Goal: Transaction & Acquisition: Obtain resource

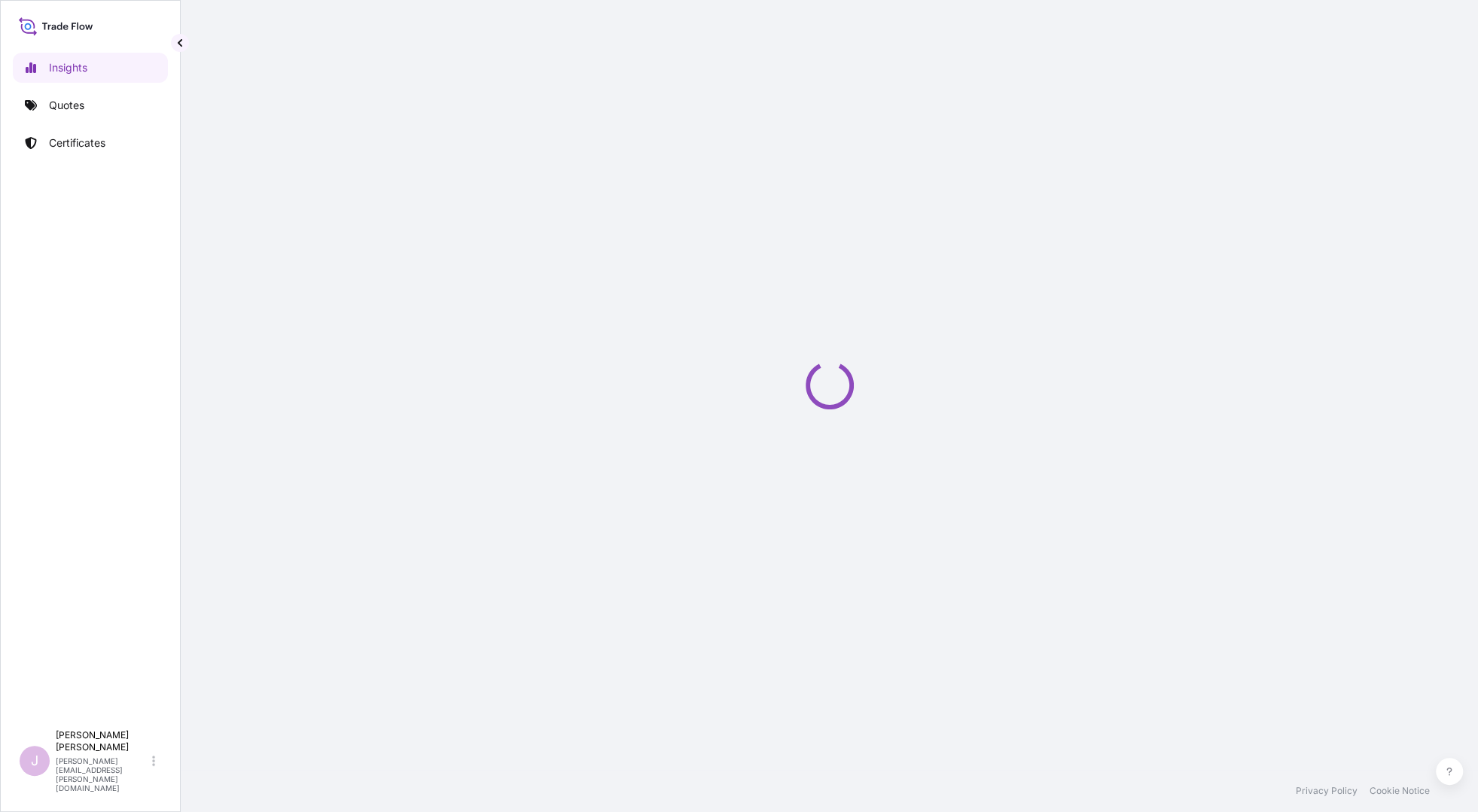
select select "2025"
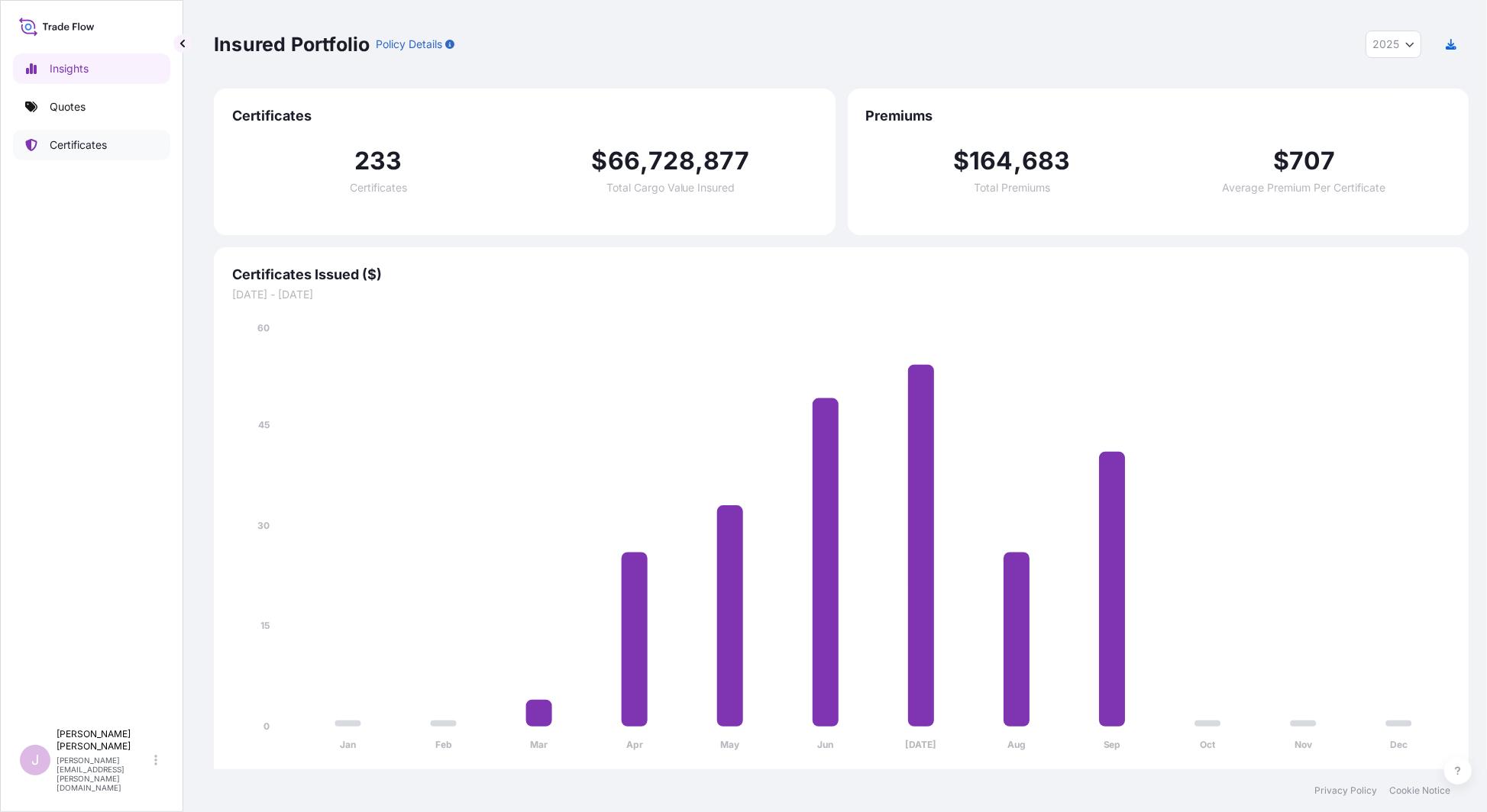
click at [79, 143] on p "Certificates" at bounding box center [78, 145] width 58 height 16
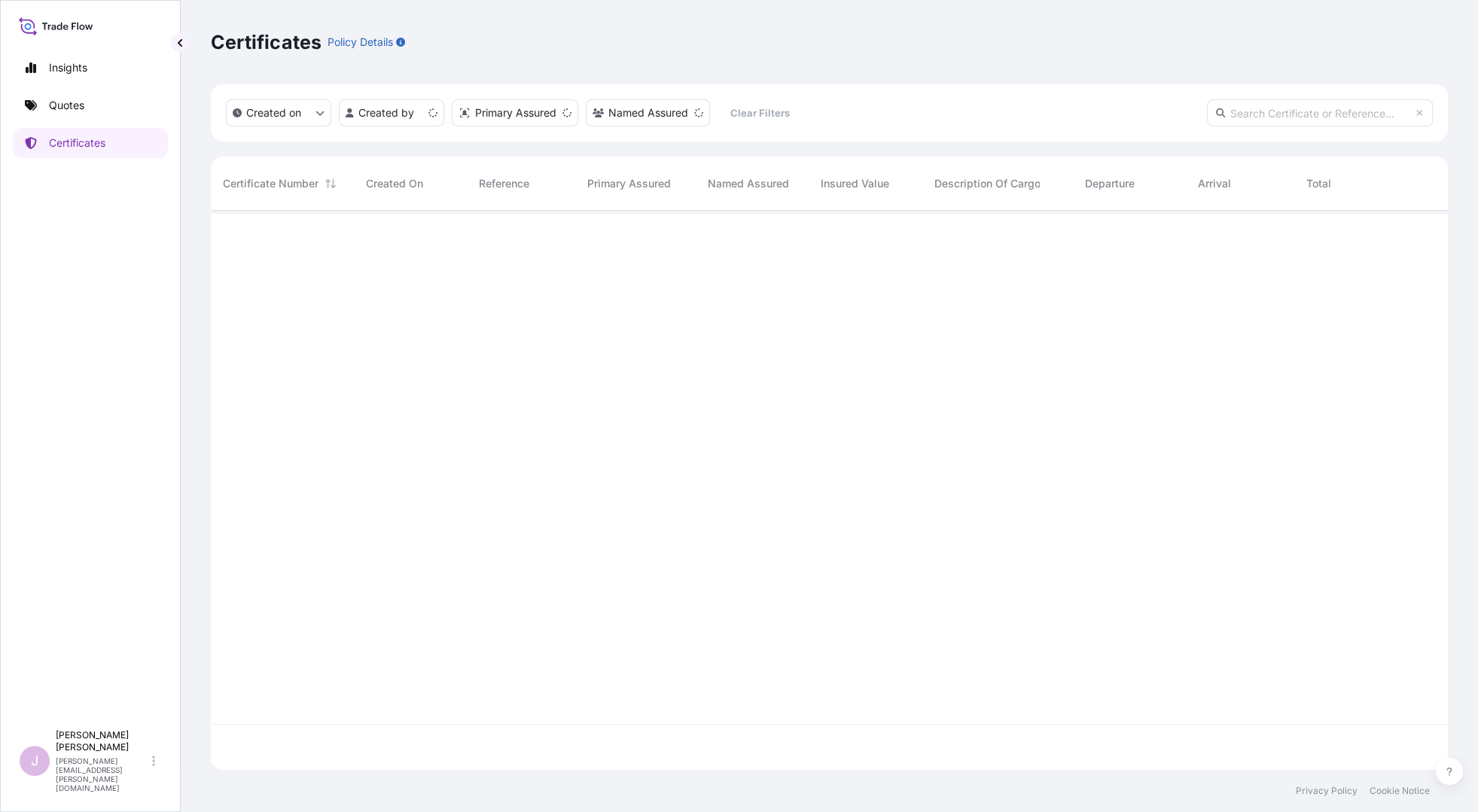
scroll to position [556, 1226]
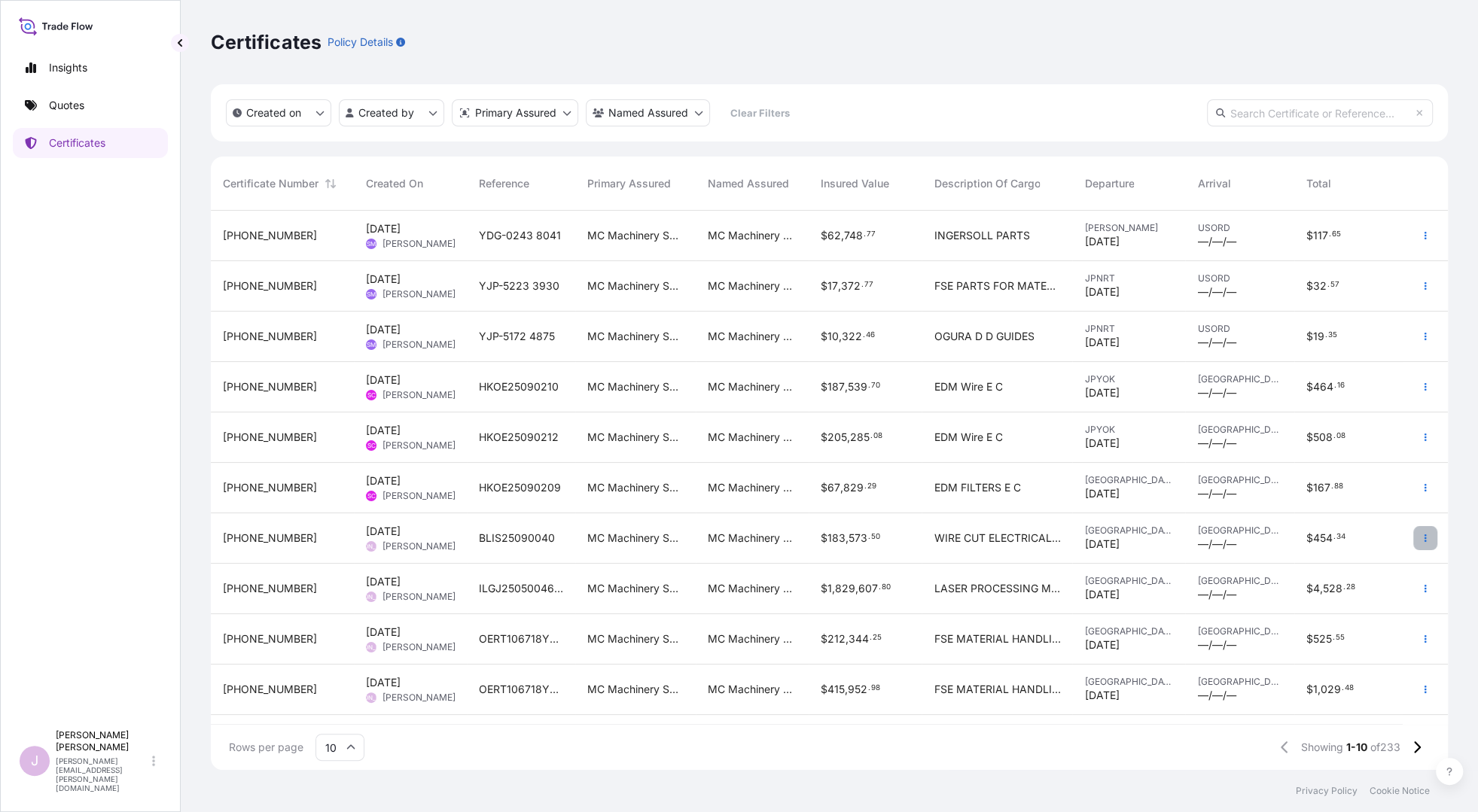
click at [1429, 539] on icon "button" at bounding box center [1425, 538] width 9 height 9
click at [1345, 543] on p "Duplicate quote" at bounding box center [1342, 541] width 78 height 15
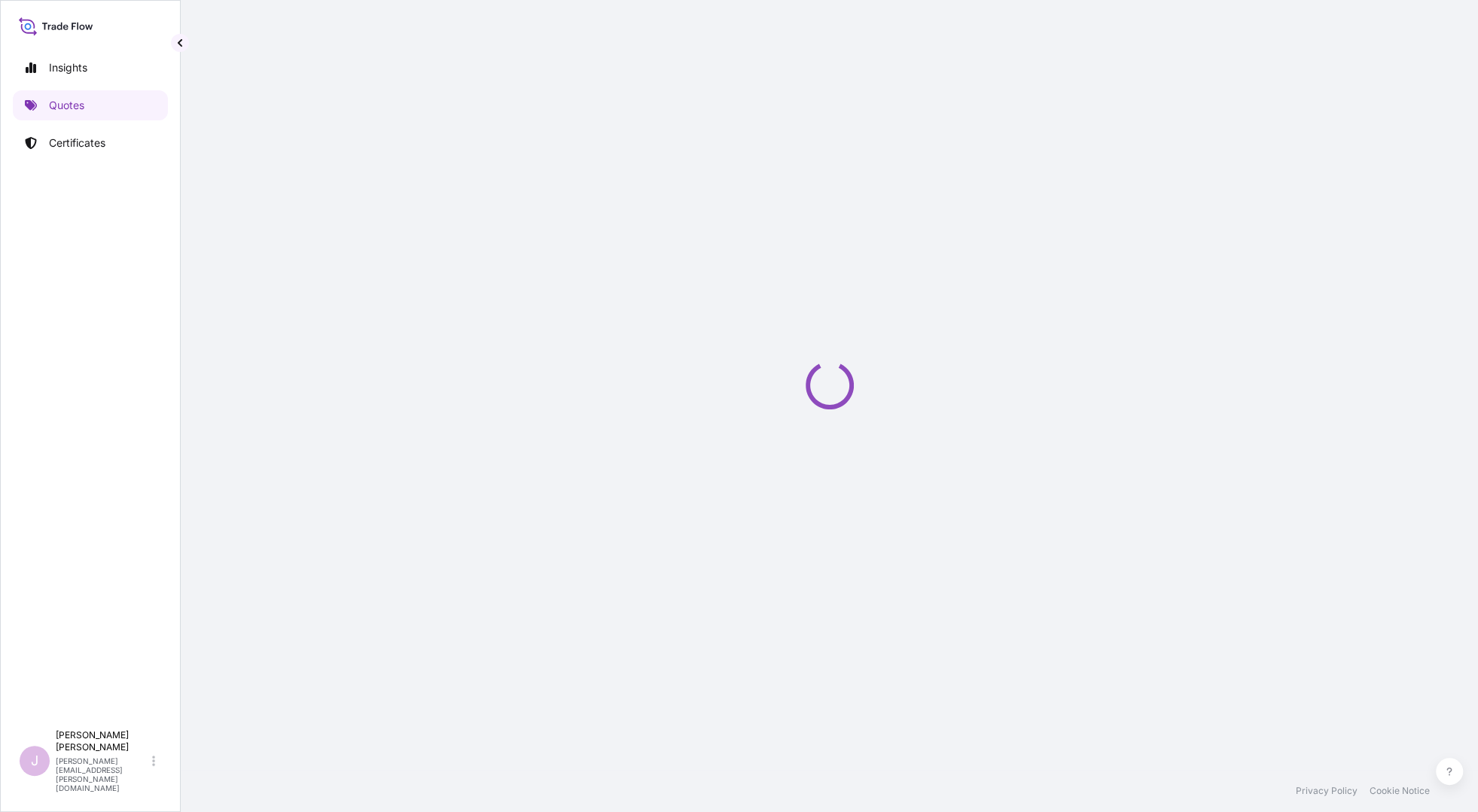
select select "Ocean Vessel"
select select "Road / [GEOGRAPHIC_DATA]"
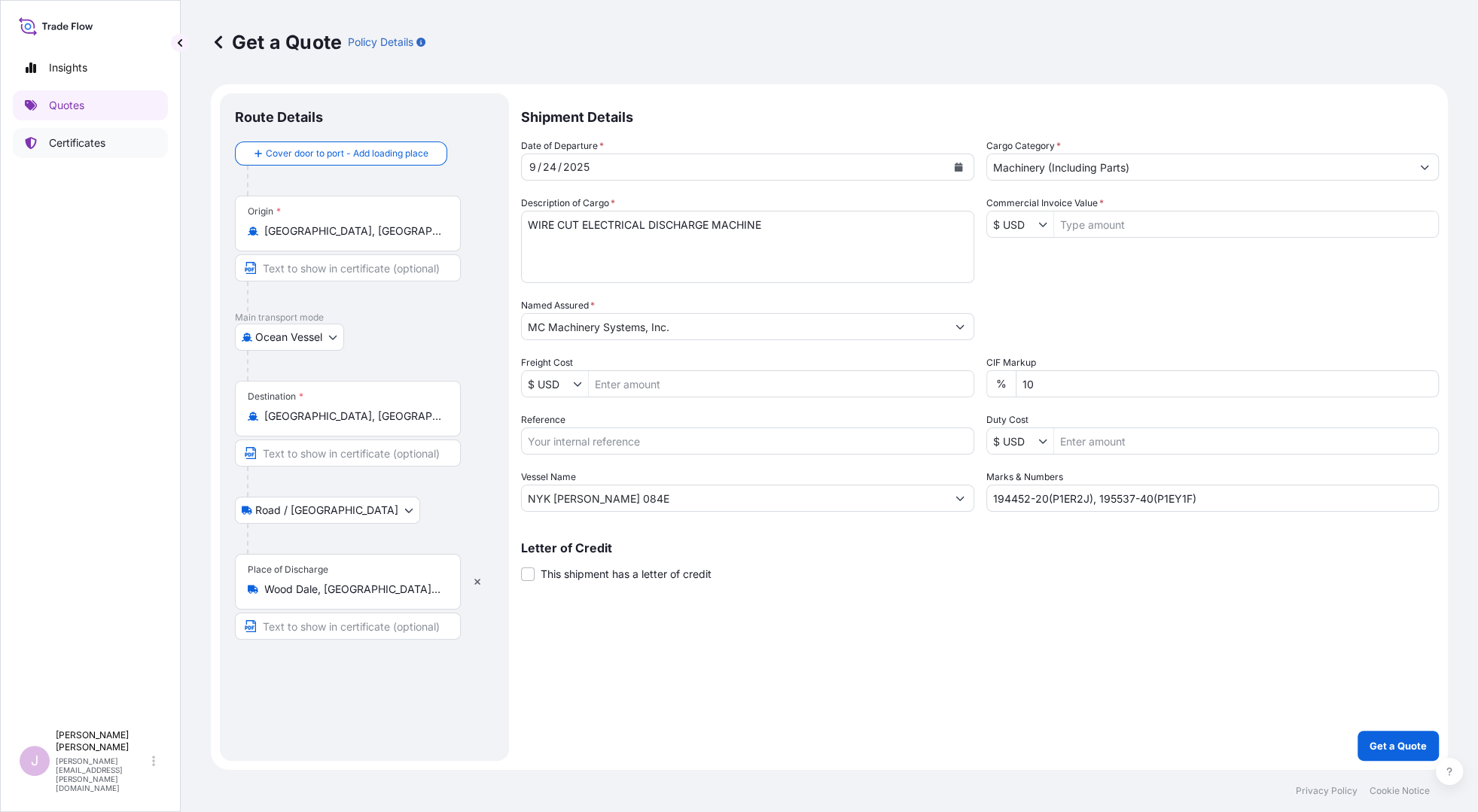
click at [76, 140] on p "Certificates" at bounding box center [77, 143] width 57 height 15
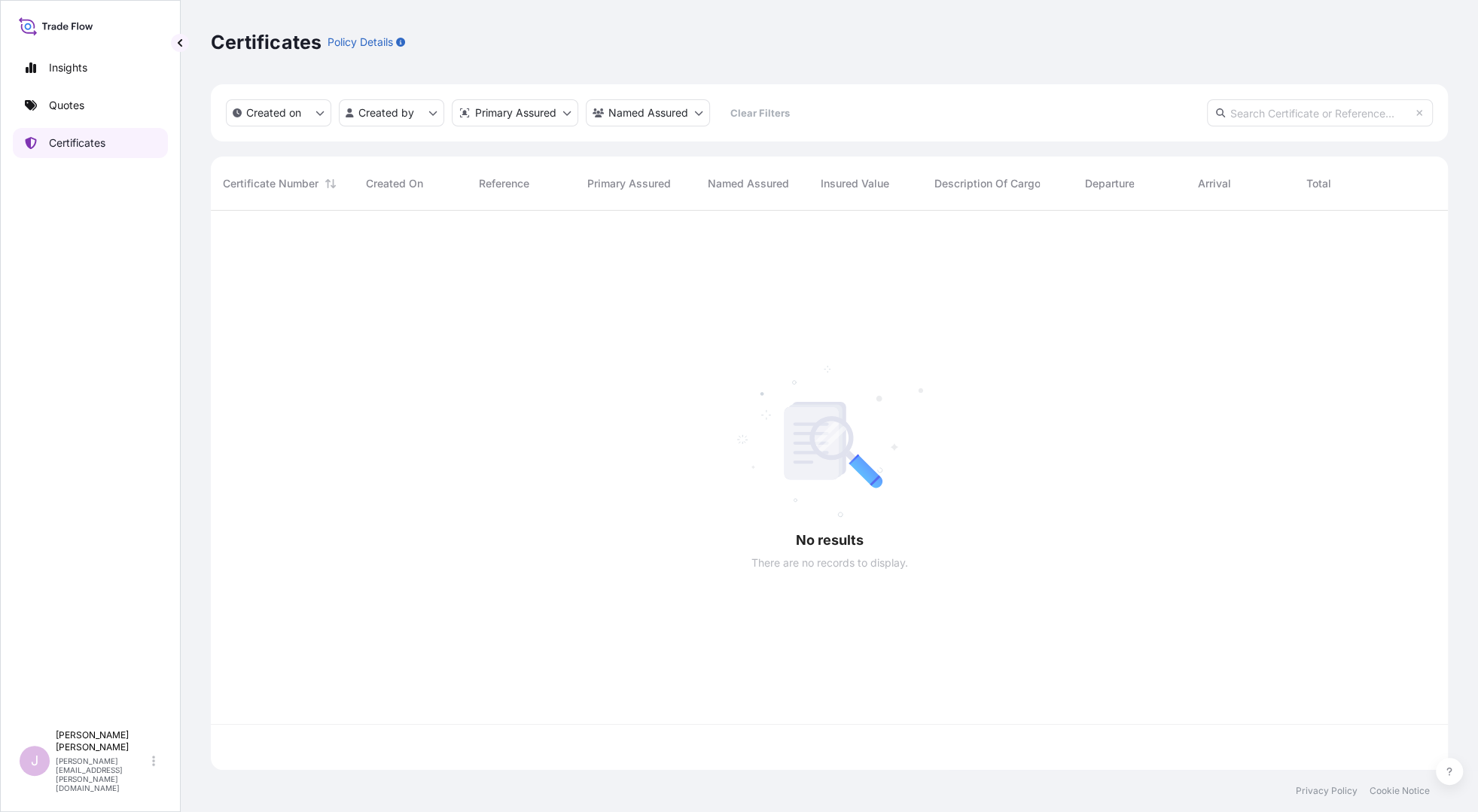
scroll to position [556, 1226]
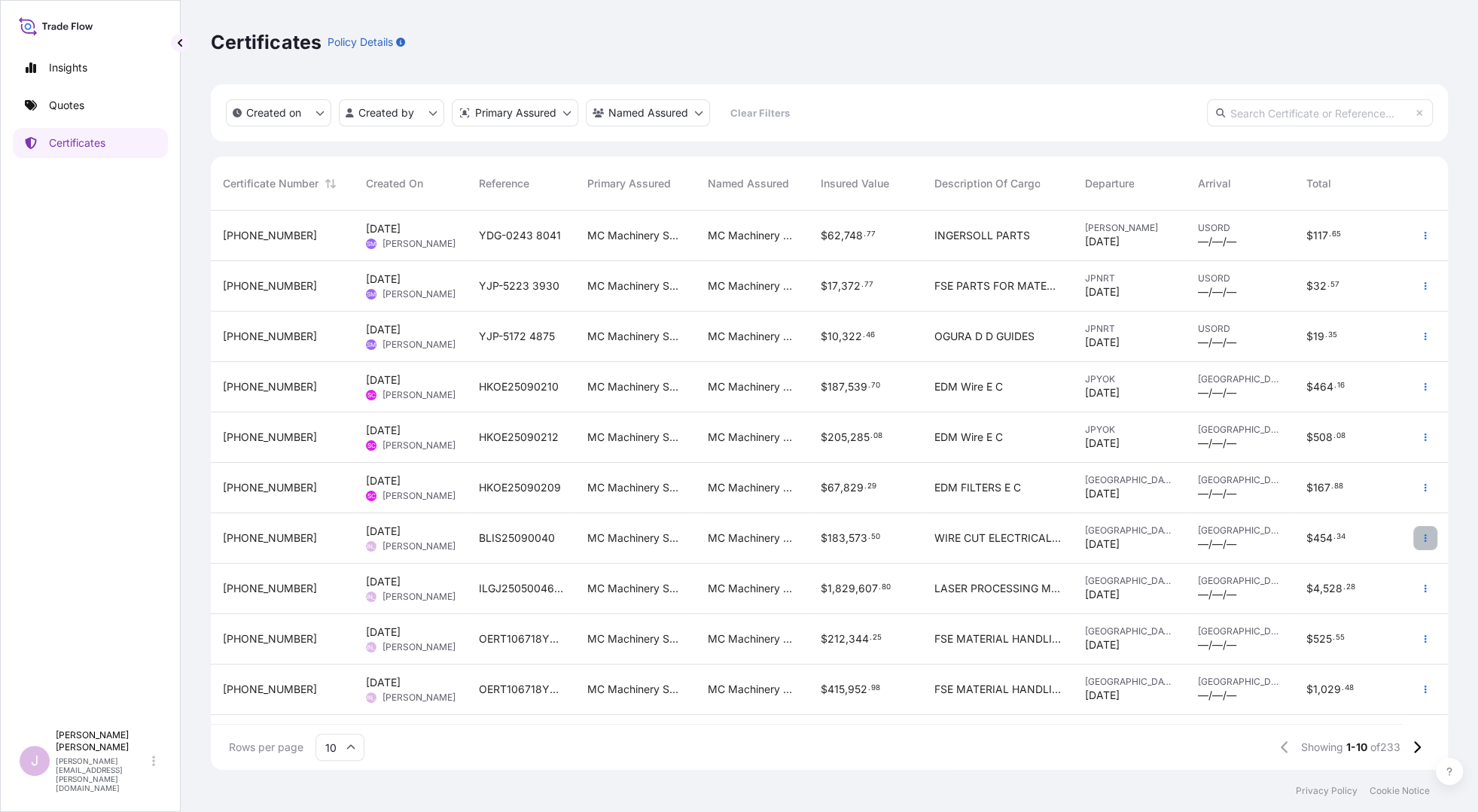
click at [1424, 534] on icon "button" at bounding box center [1425, 538] width 9 height 9
click at [1352, 537] on p "Duplicate quote" at bounding box center [1342, 541] width 78 height 15
select select "Ocean Vessel"
select select "Road / [GEOGRAPHIC_DATA]"
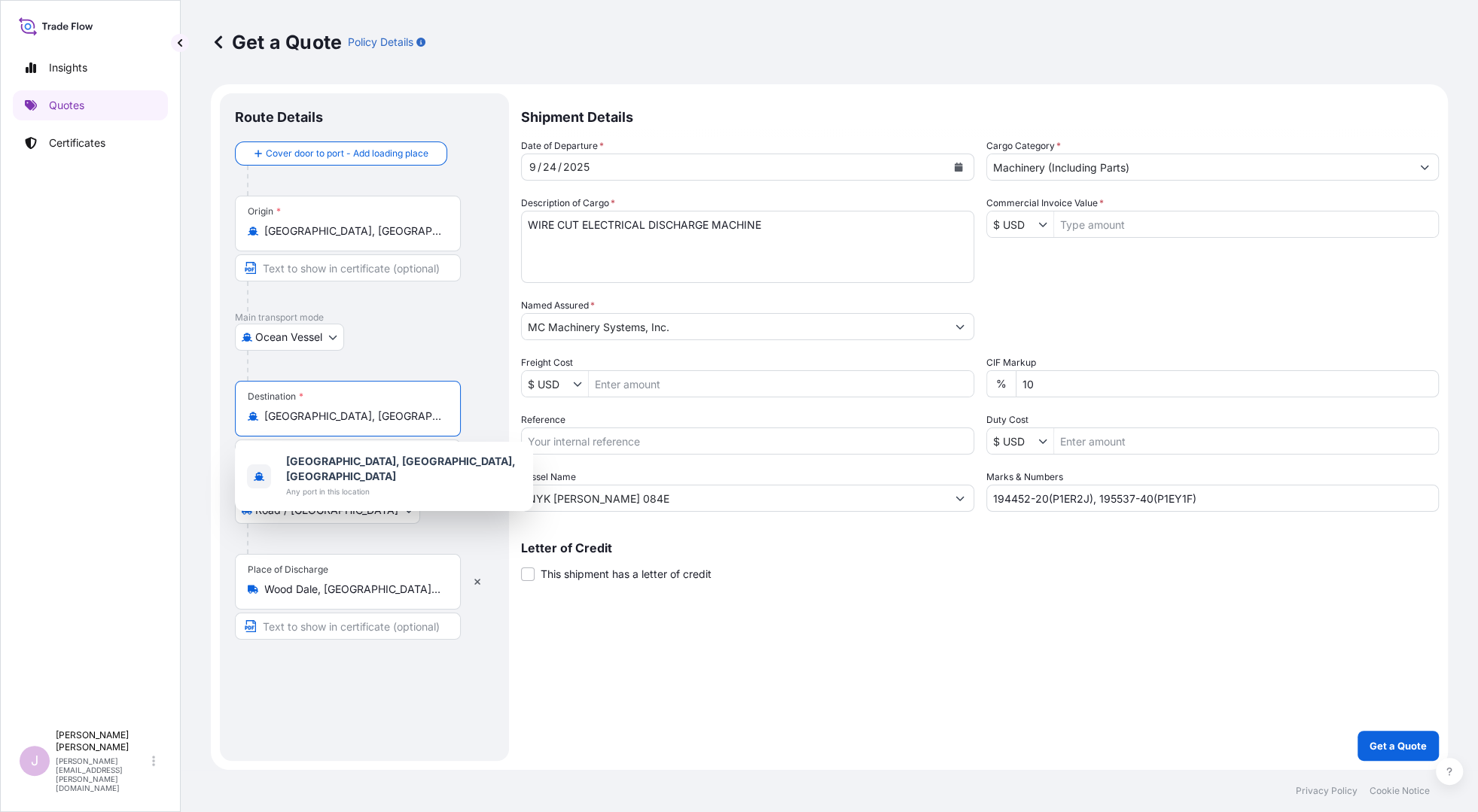
drag, startPoint x: 383, startPoint y: 417, endPoint x: 140, endPoint y: 413, distance: 243.0
click at [142, 415] on div "Insights Quotes Certificates J [PERSON_NAME] [PERSON_NAME][EMAIL_ADDRESS][PERSO…" at bounding box center [739, 406] width 1478 height 812
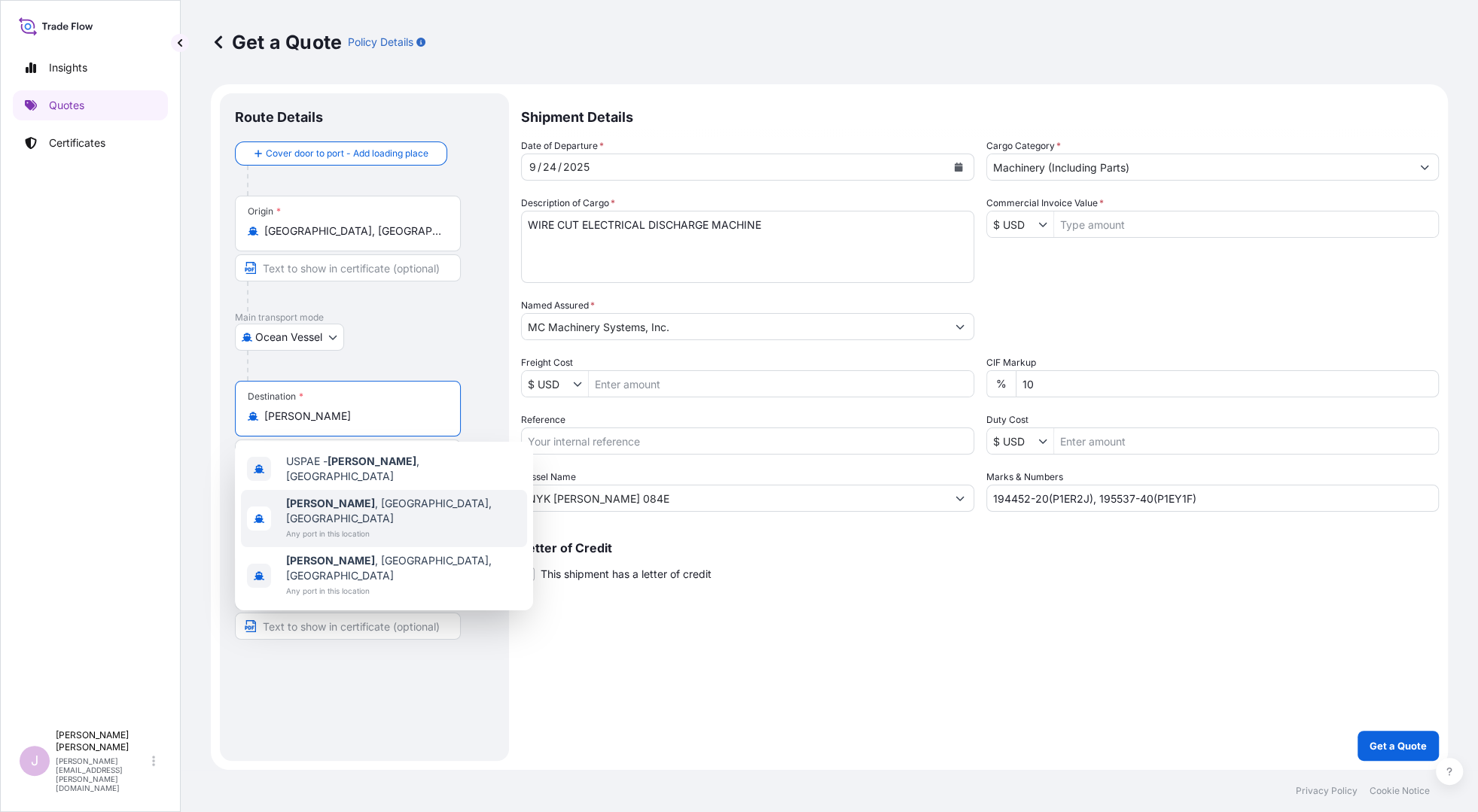
click at [358, 502] on span "[GEOGRAPHIC_DATA] , [GEOGRAPHIC_DATA], [GEOGRAPHIC_DATA]" at bounding box center [403, 510] width 235 height 30
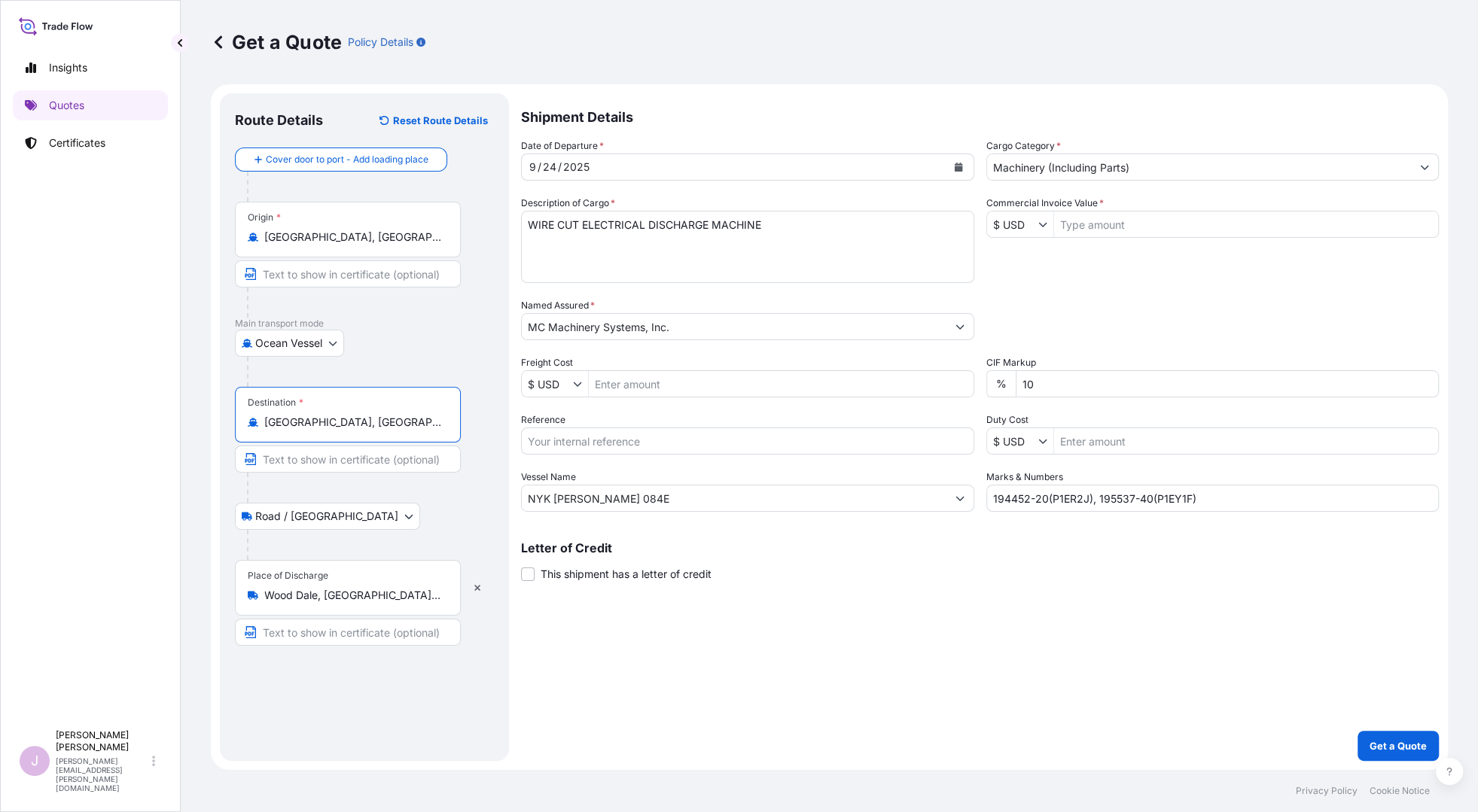
type input "[GEOGRAPHIC_DATA], [GEOGRAPHIC_DATA], [GEOGRAPHIC_DATA]"
click at [604, 161] on div "[DATE]" at bounding box center [734, 166] width 424 height 27
click at [957, 165] on icon "Calendar" at bounding box center [959, 166] width 8 height 9
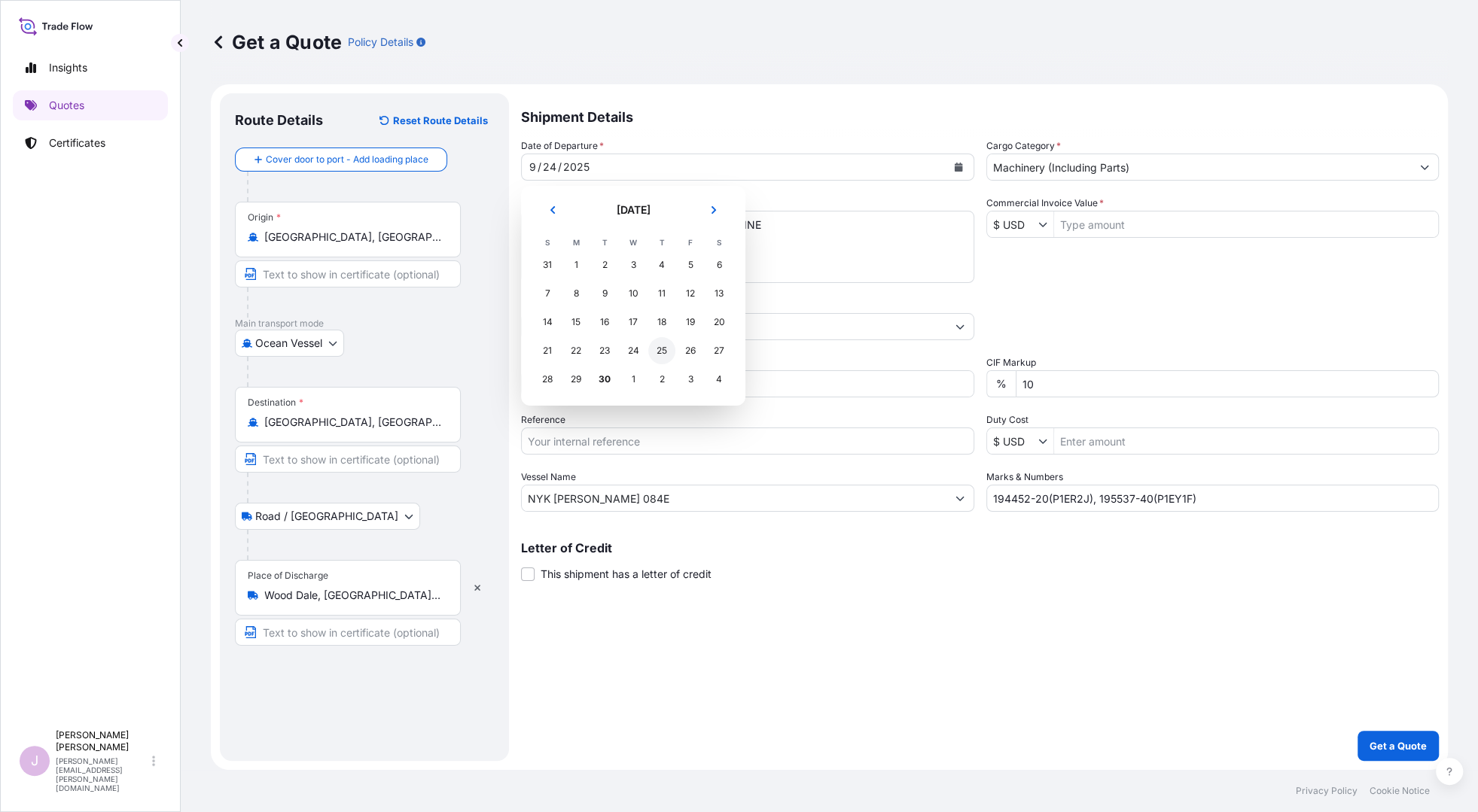
click at [657, 346] on div "25" at bounding box center [661, 350] width 27 height 27
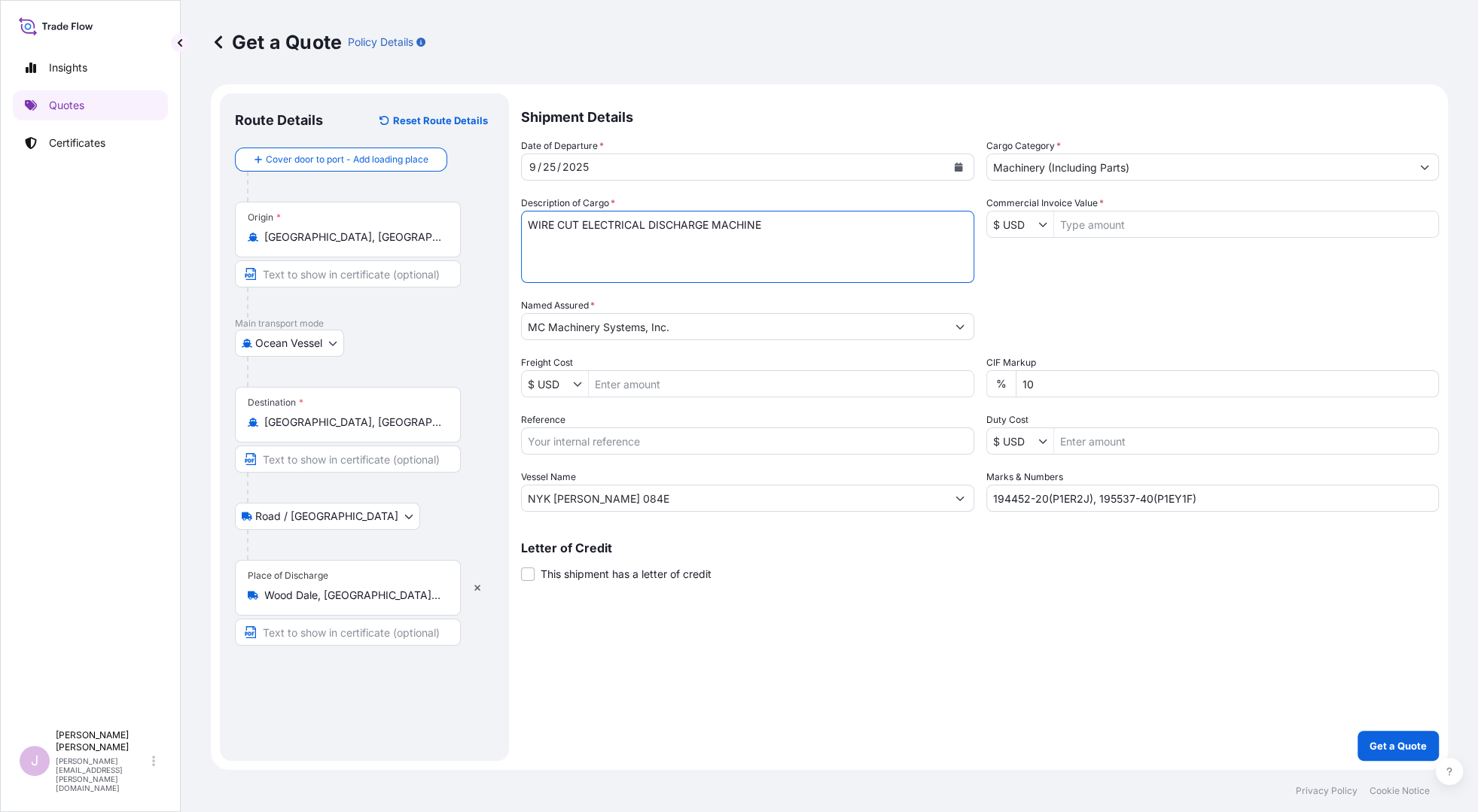
drag, startPoint x: 798, startPoint y: 221, endPoint x: 325, endPoint y: 220, distance: 473.0
click at [325, 220] on form "Route Details Reset Route Details Cover door to port - Add loading place Place …" at bounding box center [829, 427] width 1237 height 685
type textarea "ROKUROKU HIGH SPEED MILLING MACHINE"
click at [608, 386] on input "Freight Cost" at bounding box center [782, 383] width 385 height 27
click at [610, 382] on input "Freight Cost" at bounding box center [782, 383] width 385 height 27
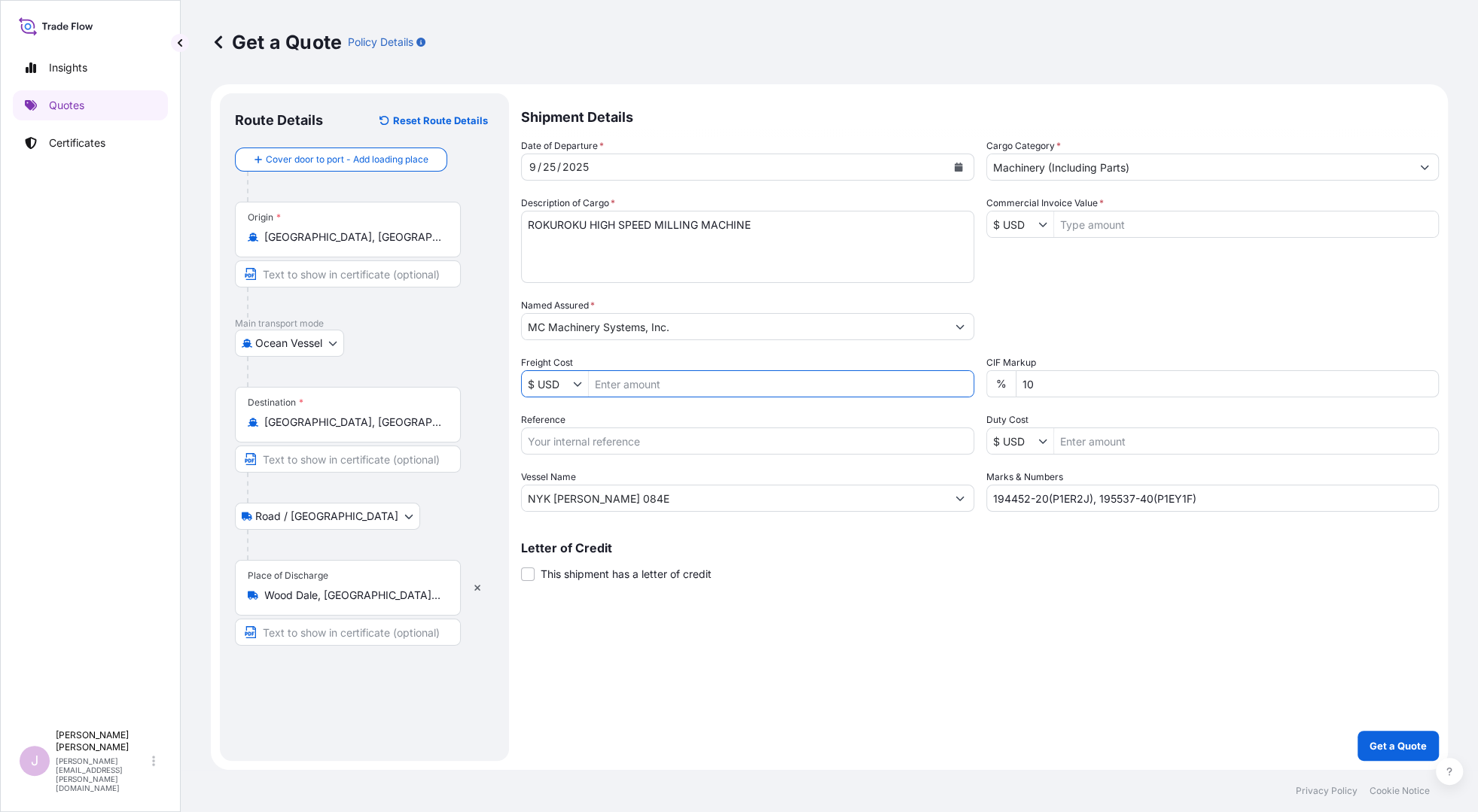
click at [610, 382] on input "Freight Cost" at bounding box center [782, 383] width 385 height 27
click at [643, 384] on input "Freight Cost" at bounding box center [782, 383] width 385 height 27
paste input "18,033.38"
type input "18,033.38"
drag, startPoint x: 544, startPoint y: 438, endPoint x: 578, endPoint y: 432, distance: 34.5
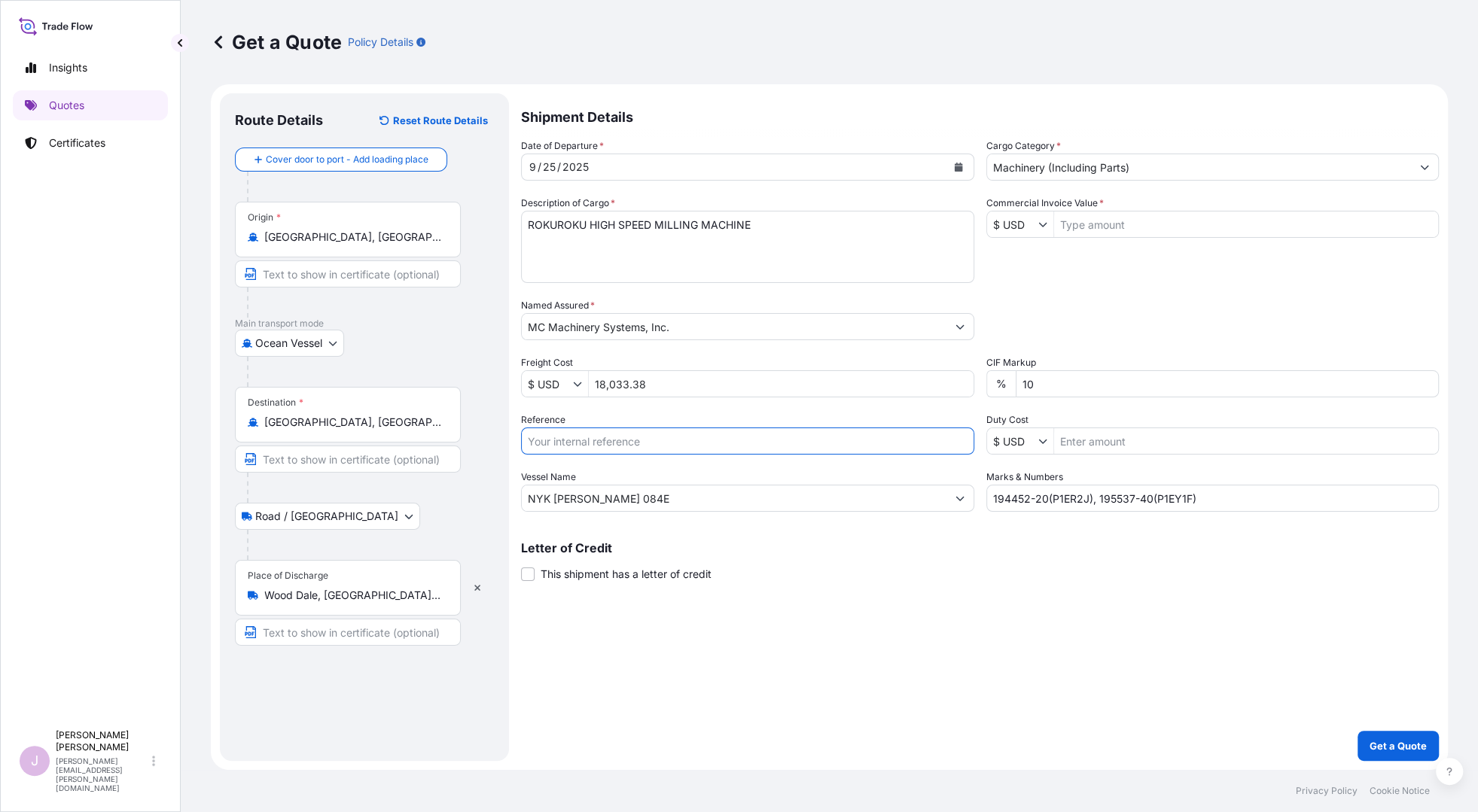
click at [545, 439] on input "Reference" at bounding box center [748, 440] width 454 height 27
type input "BLIS250190044"
drag, startPoint x: 630, startPoint y: 495, endPoint x: 343, endPoint y: 492, distance: 287.0
click at [343, 492] on form "Route Details Reset Route Details Cover door to port - Add loading place Place …" at bounding box center [829, 427] width 1237 height 685
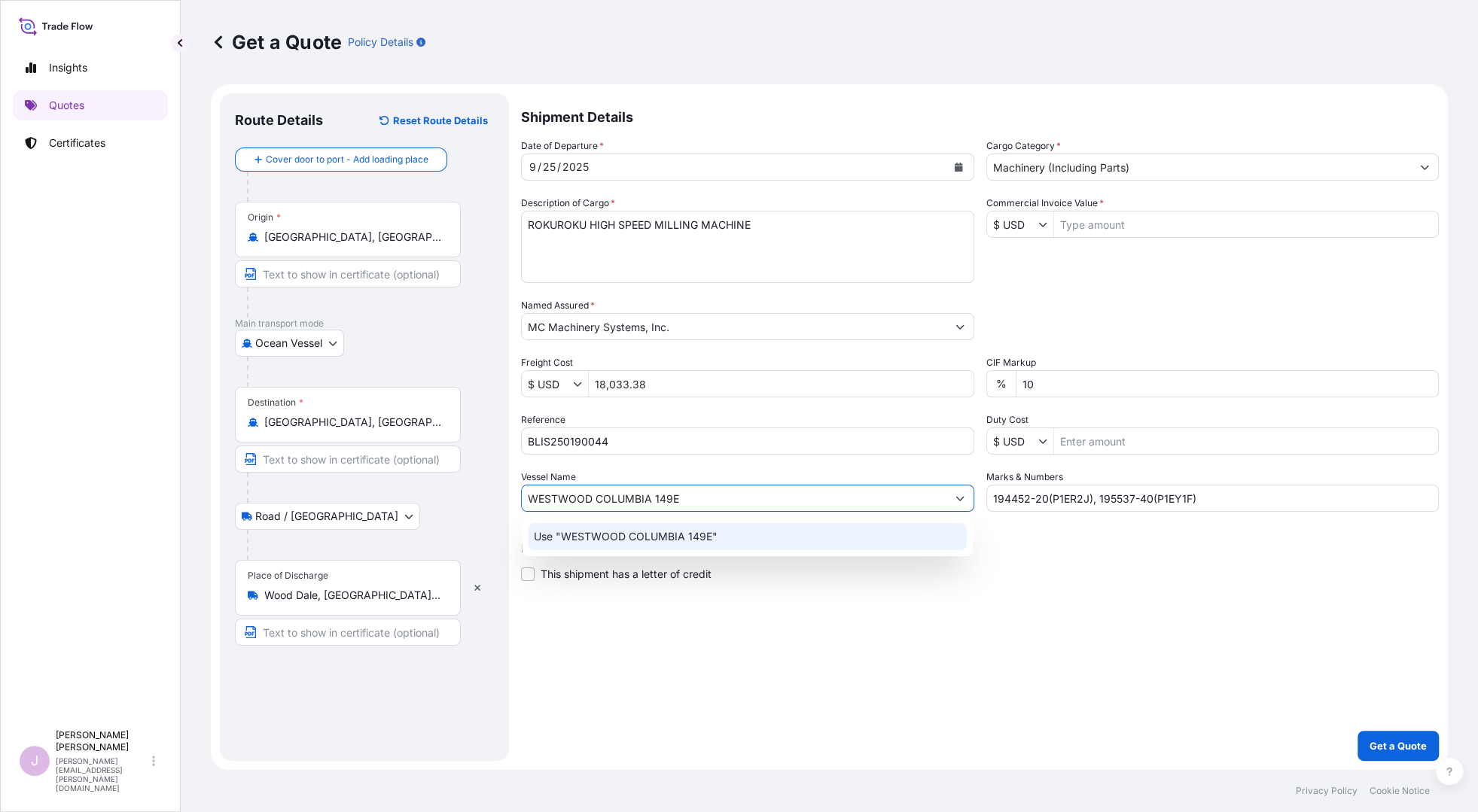
click at [614, 537] on p "Use "WESTWOOD COLUMBIA 149E"" at bounding box center [626, 536] width 183 height 15
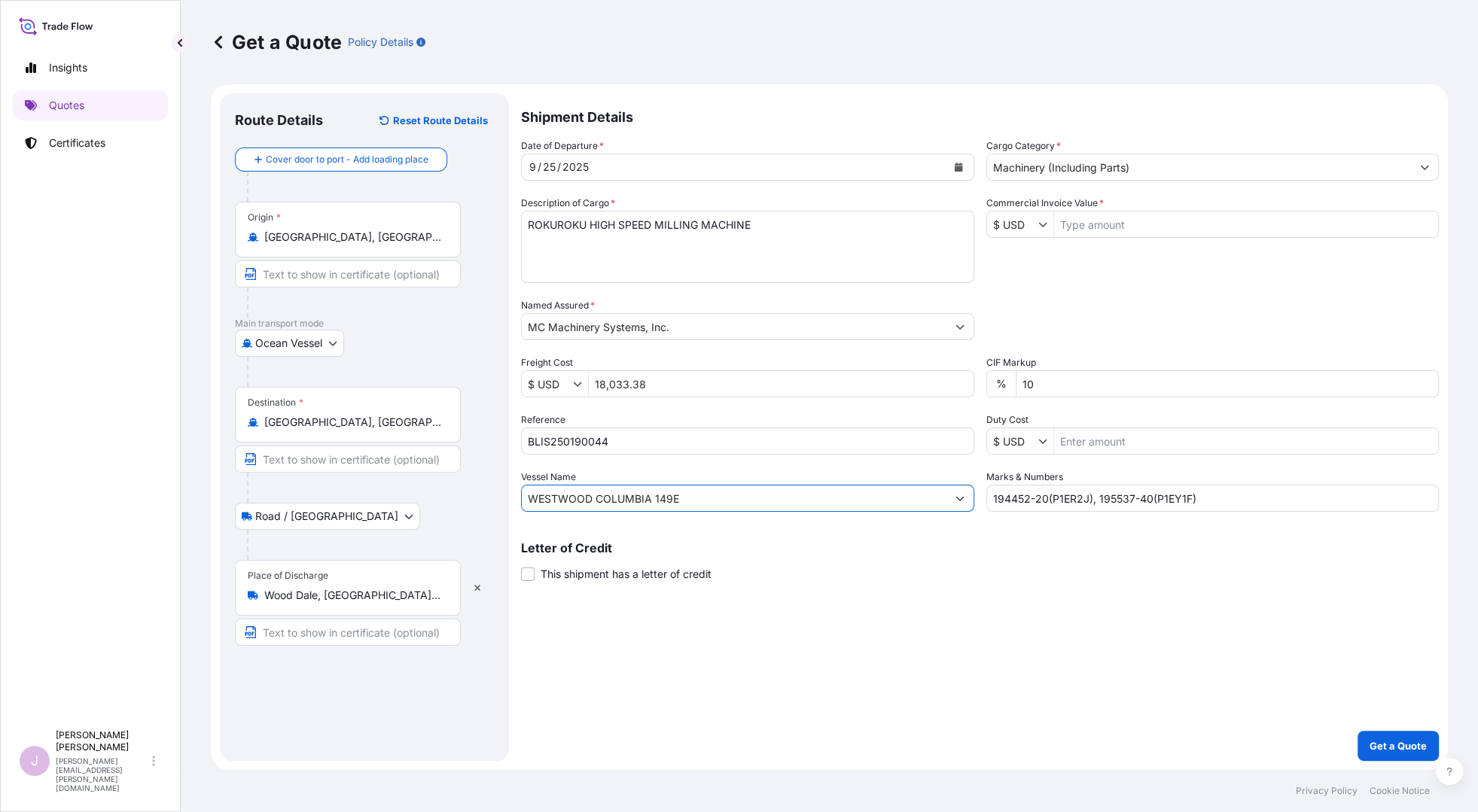
type input "WESTWOOD COLUMBIA 149E"
click at [1086, 225] on input "Commercial Invoice Value *" at bounding box center [1247, 224] width 385 height 27
type input "154,535.62"
drag, startPoint x: 1236, startPoint y: 501, endPoint x: 732, endPoint y: 495, distance: 504.0
click at [732, 495] on div "Date of Departure * [DATE] Cargo Category * Machinery (Including Parts) Descrip…" at bounding box center [980, 325] width 918 height 373
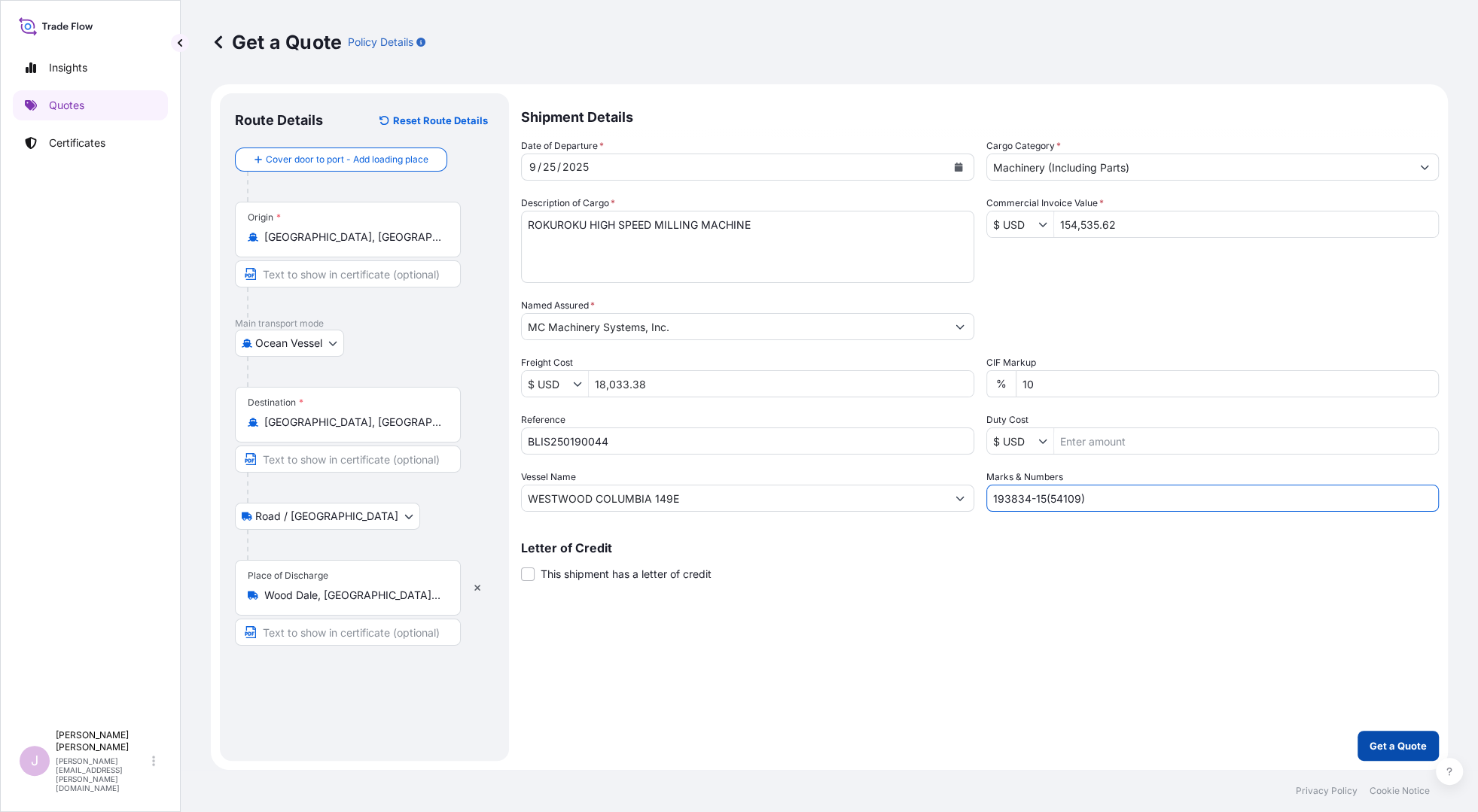
type input "193834-15(54109)"
click at [1375, 743] on p "Get a Quote" at bounding box center [1398, 745] width 58 height 15
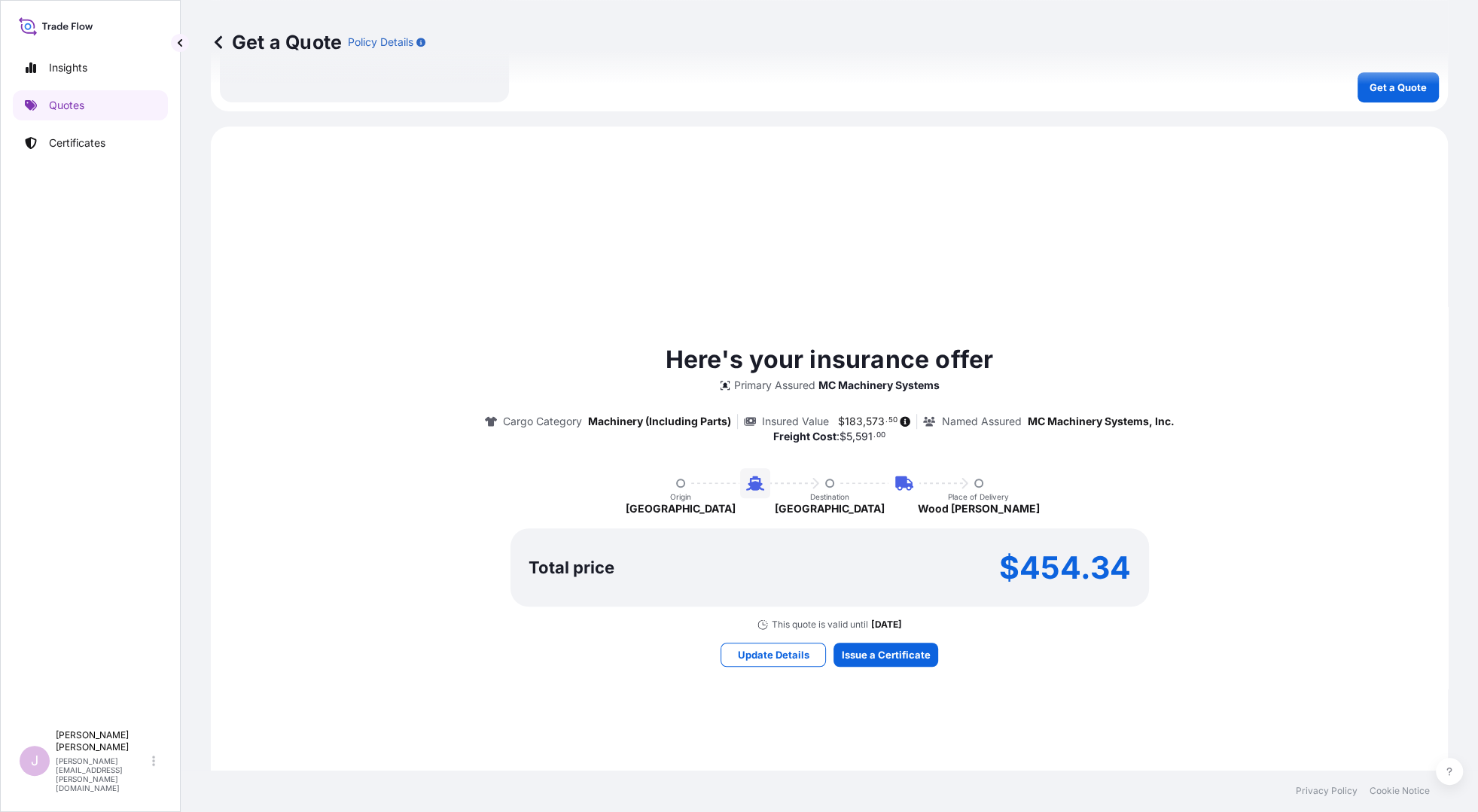
scroll to position [794, 0]
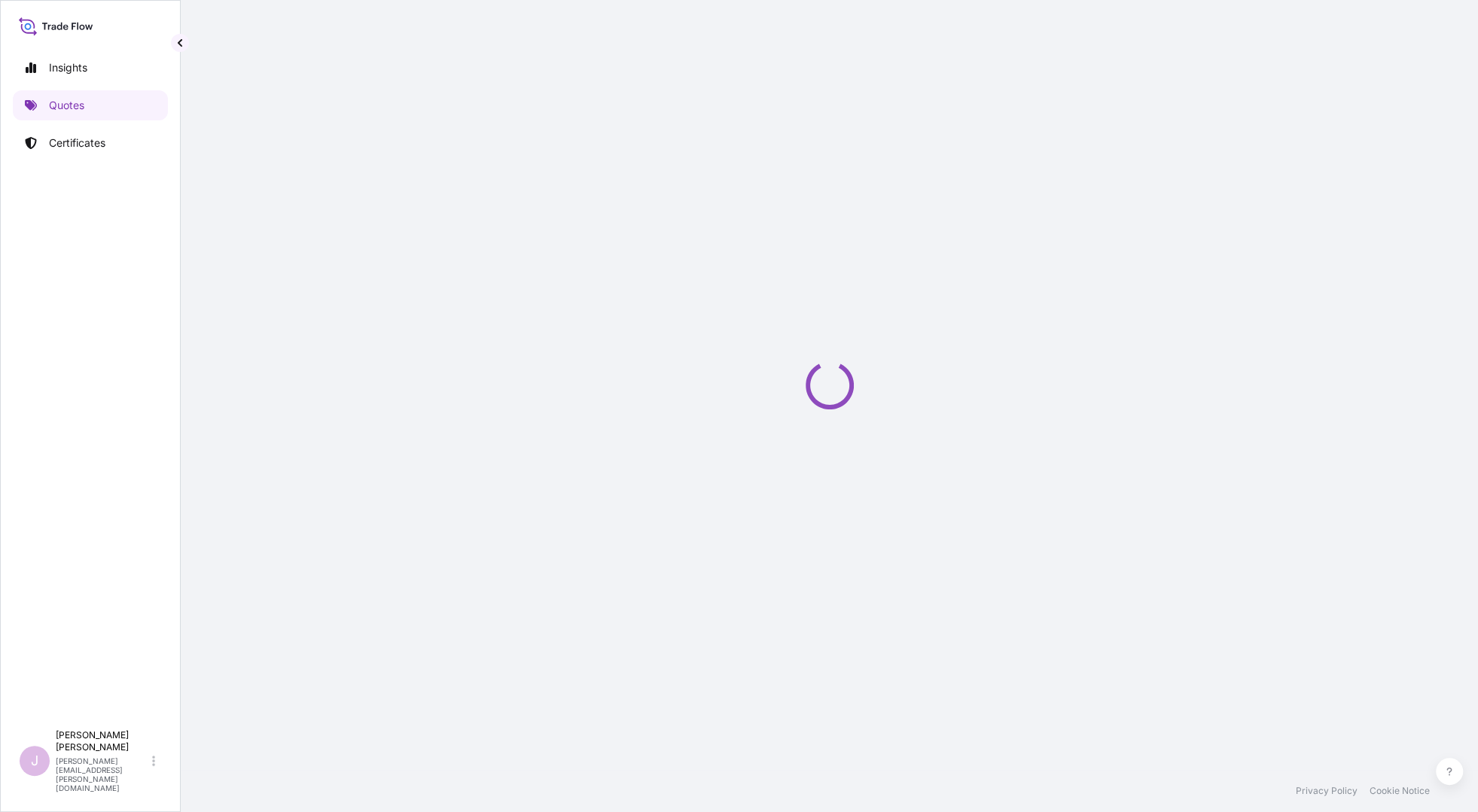
select select "Ocean Vessel"
select select "Road / [GEOGRAPHIC_DATA]"
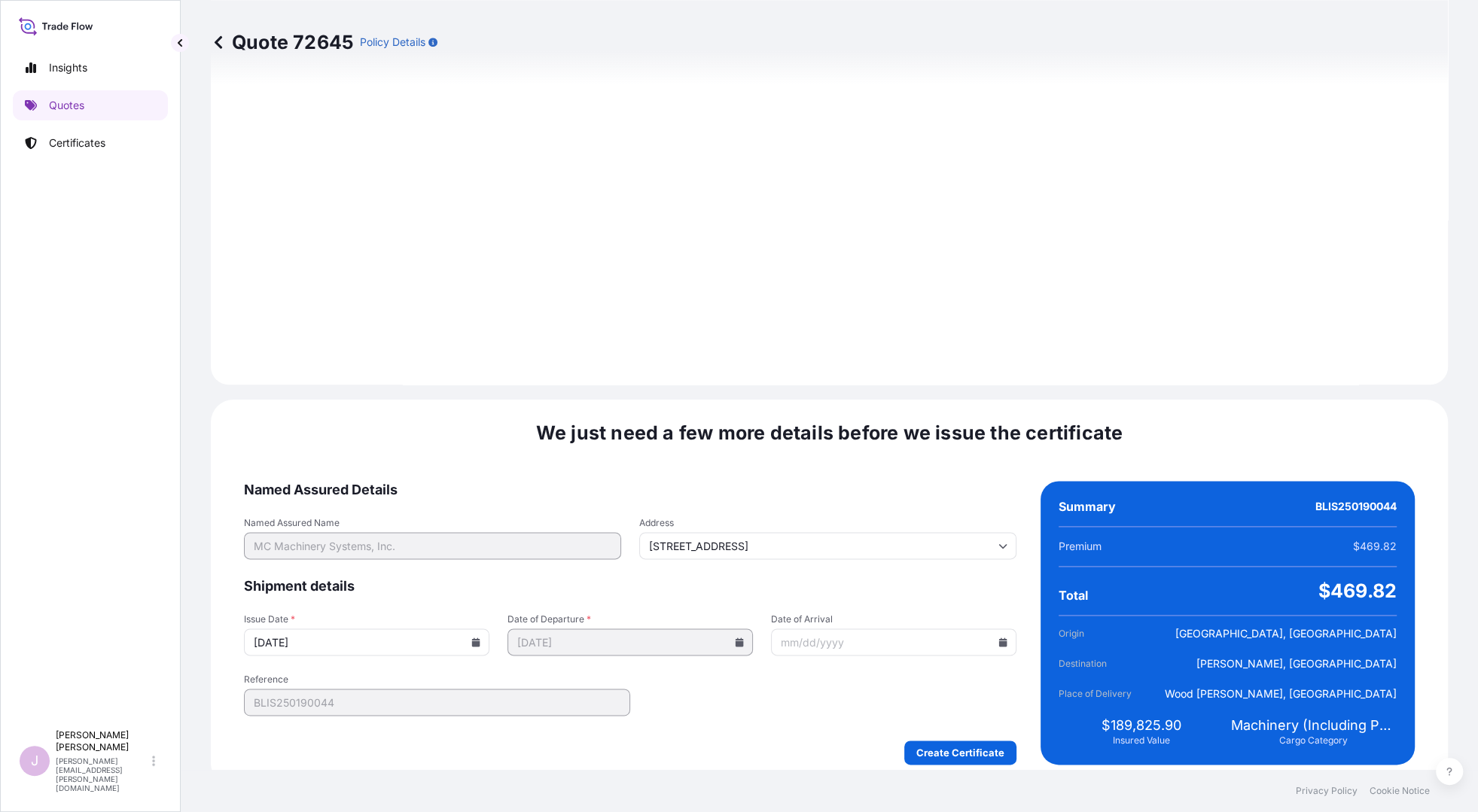
scroll to position [1656, 0]
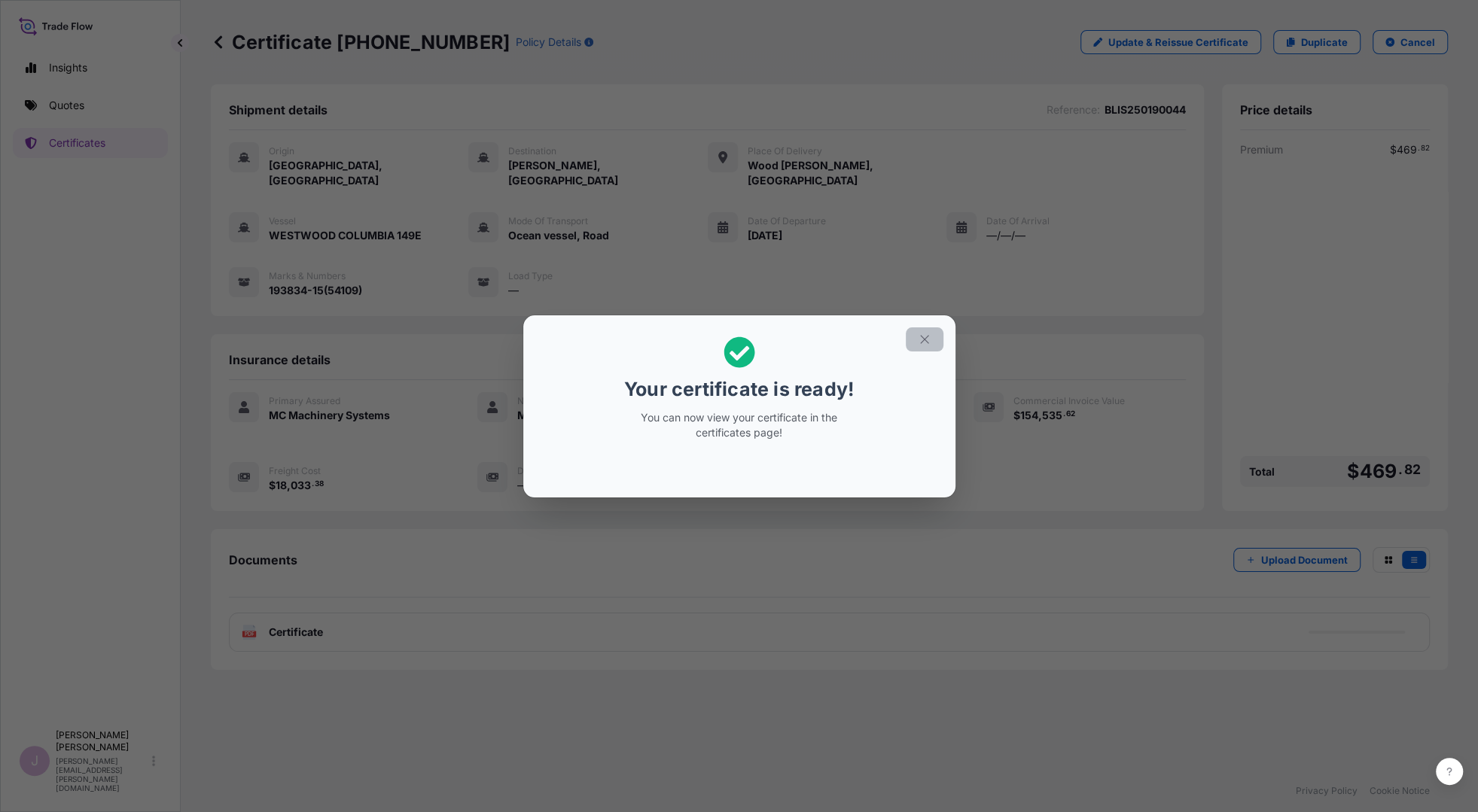
click at [924, 337] on icon "button" at bounding box center [924, 339] width 14 height 14
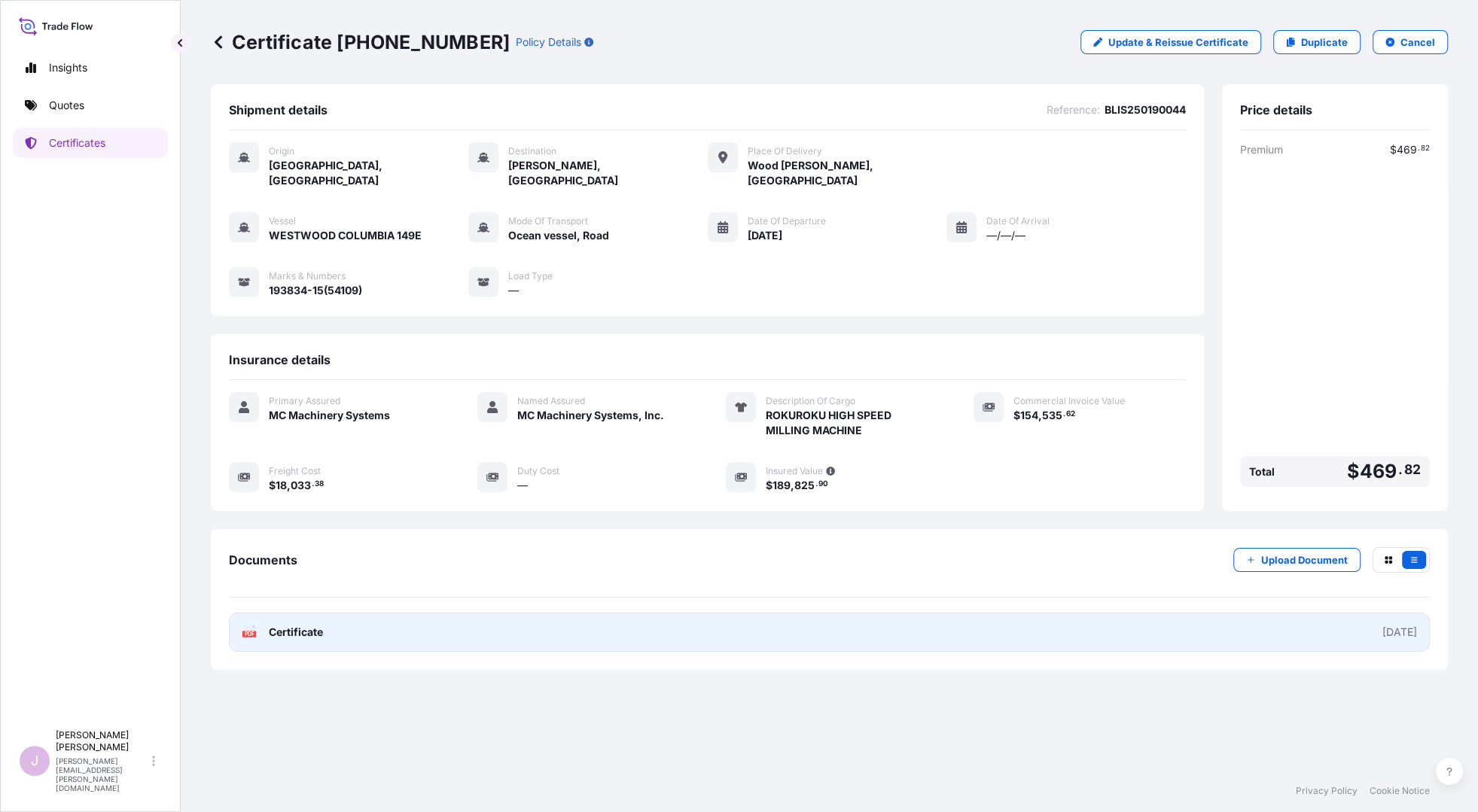
click at [339, 613] on link "PDF Certificate [DATE]" at bounding box center [829, 632] width 1201 height 39
